Goal: Transaction & Acquisition: Subscribe to service/newsletter

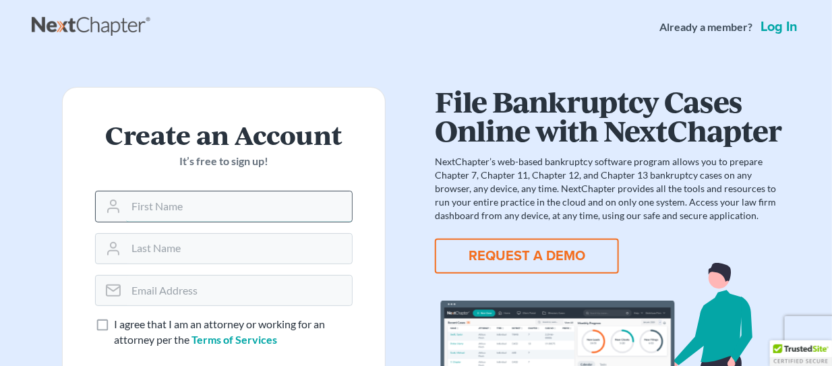
click at [178, 212] on input "text" at bounding box center [239, 207] width 226 height 30
type input "Fred"
type input "Wood"
click at [146, 282] on input "email" at bounding box center [239, 291] width 226 height 30
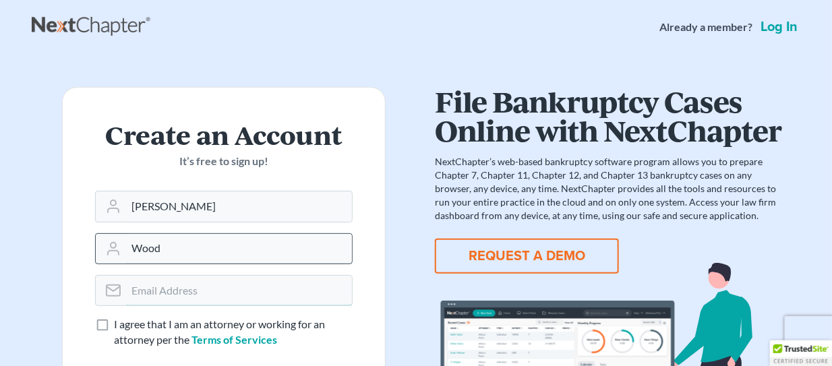
type input "[EMAIL_ADDRESS][DOMAIN_NAME]"
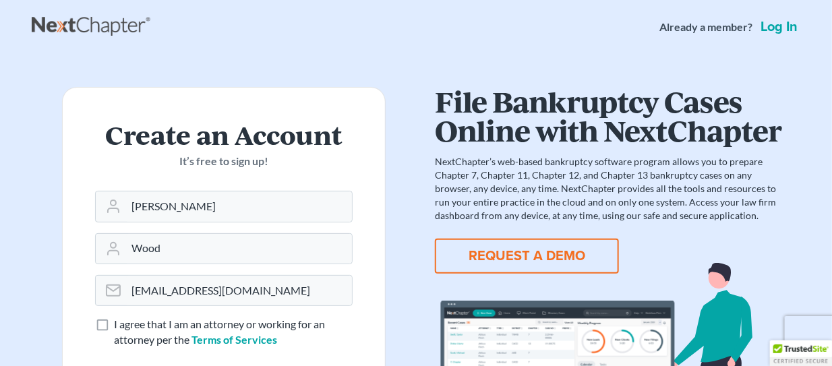
click at [114, 322] on label "I agree that I am an attorney or working for an attorney per the Terms of Servi…" at bounding box center [233, 332] width 239 height 31
click at [119, 322] on input "I agree that I am an attorney or working for an attorney per the Terms of Servi…" at bounding box center [123, 321] width 9 height 9
checkbox input "true"
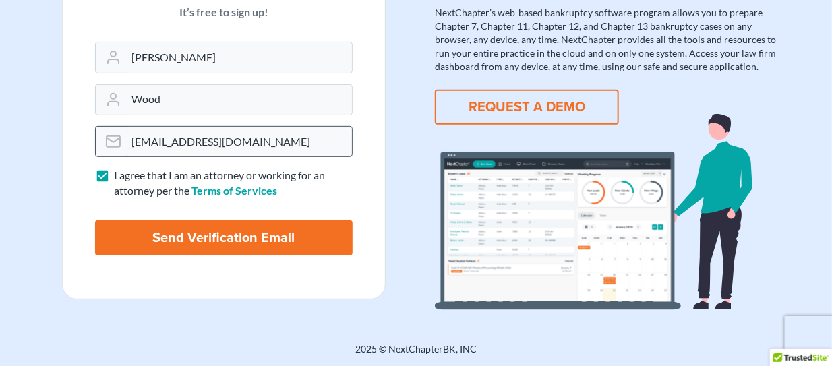
scroll to position [150, 0]
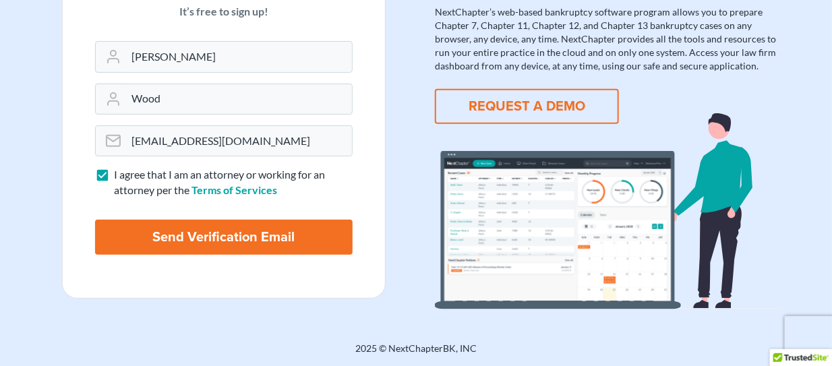
click at [199, 241] on input "Send Verification Email" at bounding box center [224, 237] width 258 height 35
type input "Thinking..."
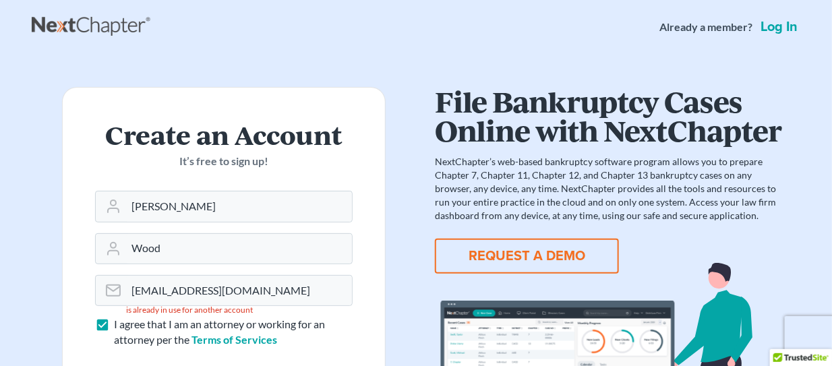
click at [787, 33] on link "Log in" at bounding box center [779, 26] width 42 height 13
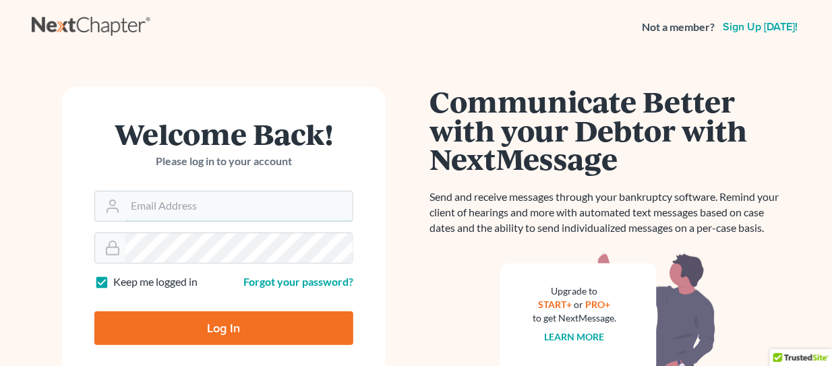
type input "[EMAIL_ADDRESS][DOMAIN_NAME]"
click at [203, 328] on input "Log In" at bounding box center [223, 329] width 259 height 34
type input "Thinking..."
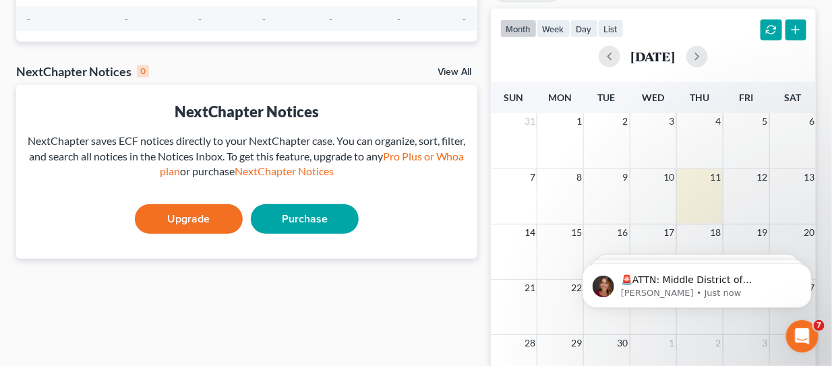
scroll to position [337, 0]
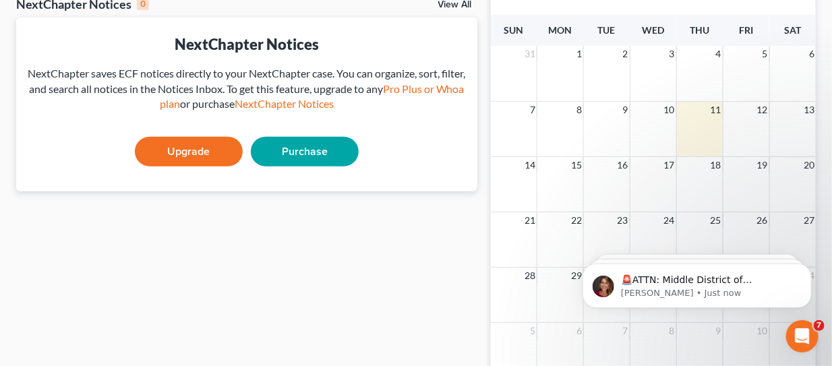
click at [196, 155] on link "Upgrade" at bounding box center [189, 152] width 108 height 30
